Goal: Transaction & Acquisition: Subscribe to service/newsletter

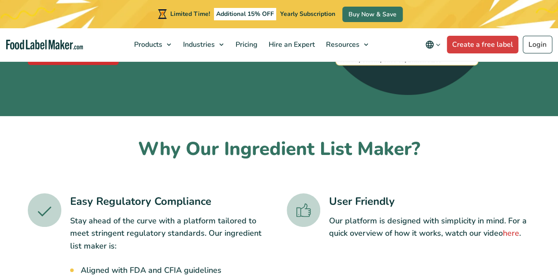
scroll to position [162, 0]
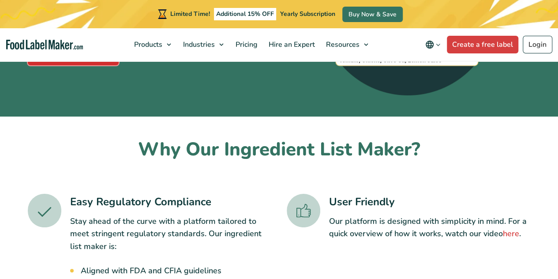
click at [97, 65] on link "Create a free Label" at bounding box center [73, 57] width 91 height 18
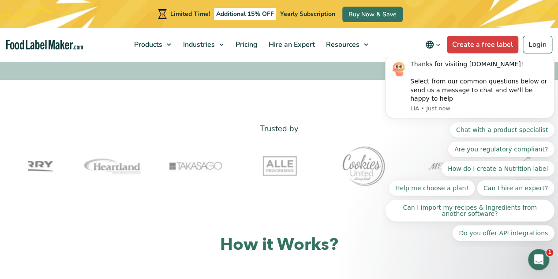
scroll to position [246, 0]
